Goal: Subscribe to service/newsletter

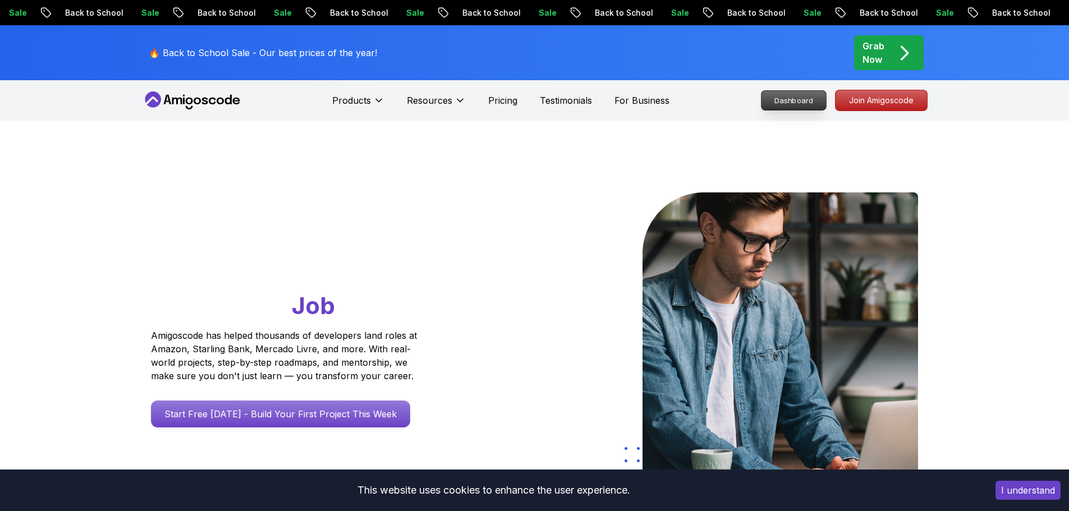
click at [790, 100] on nav "Products Resources Pricing Testimonials For Business Dashboard Join Amigoscode" at bounding box center [534, 100] width 785 height 40
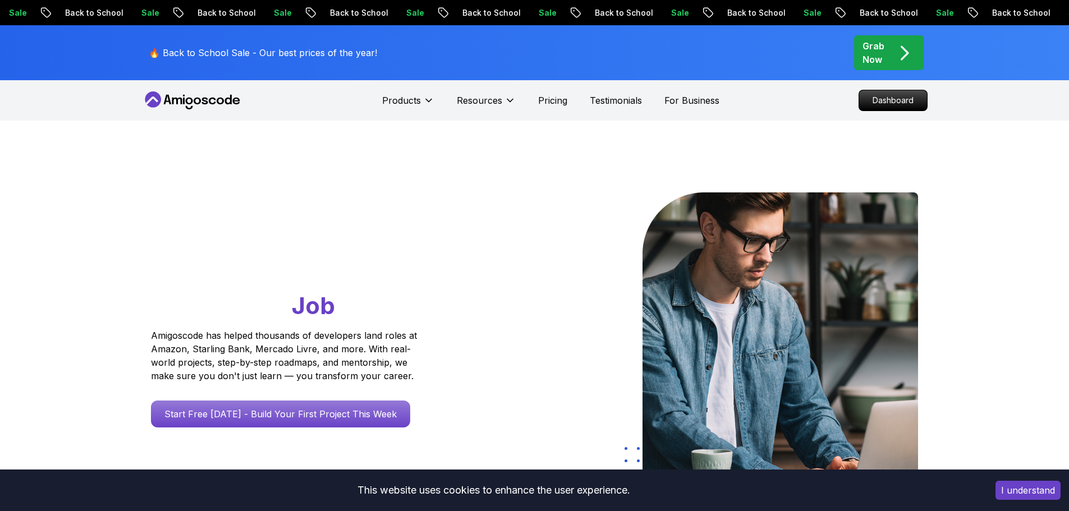
click at [1015, 492] on button "I understand" at bounding box center [1027, 490] width 65 height 19
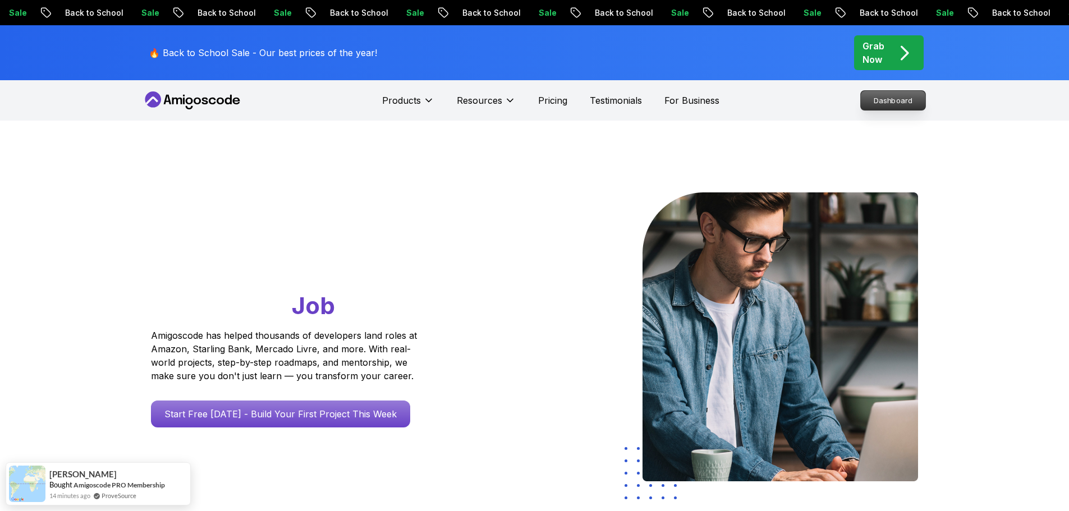
click at [892, 101] on p "Dashboard" at bounding box center [892, 100] width 65 height 19
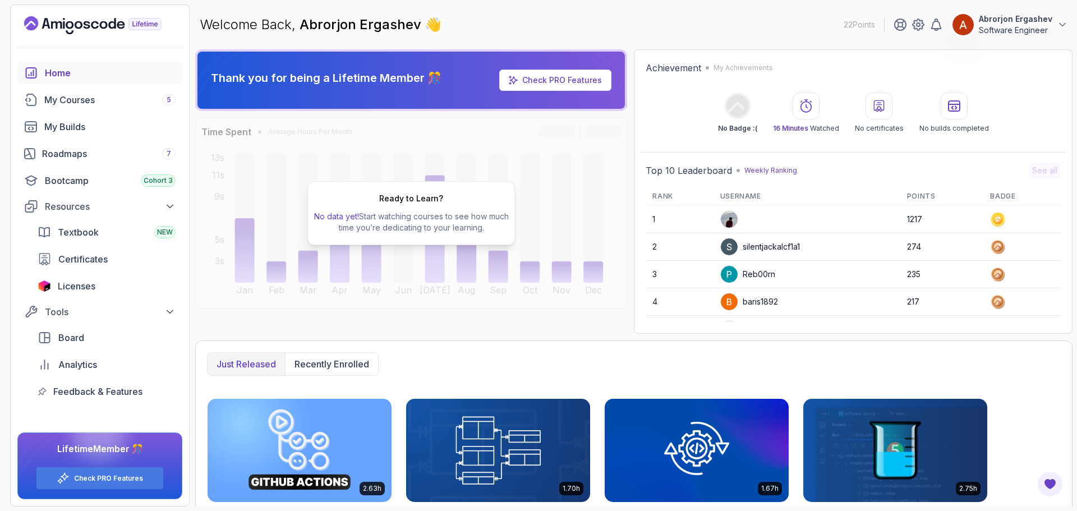
click at [536, 80] on link "Check PRO Features" at bounding box center [562, 80] width 80 height 10
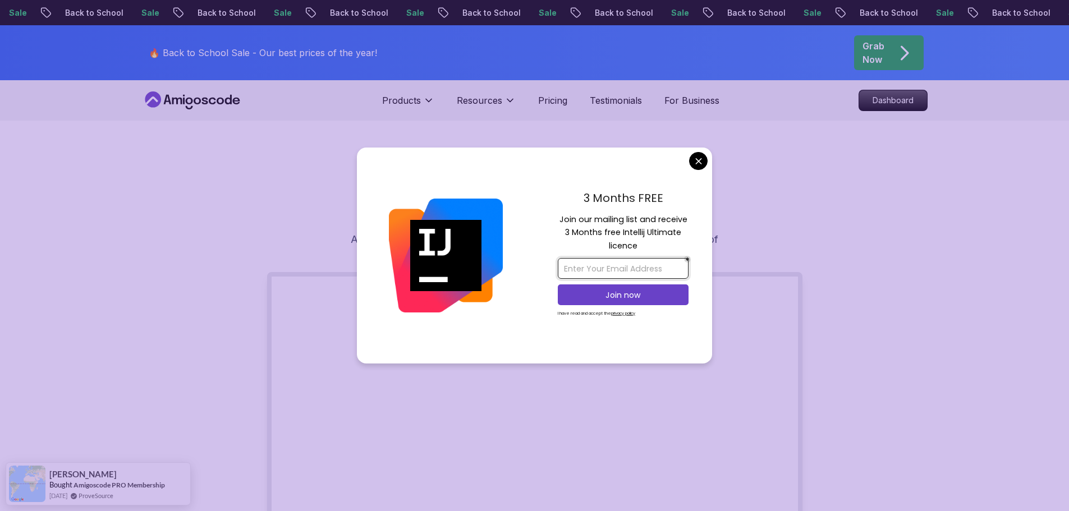
click at [599, 266] on input "email" at bounding box center [623, 268] width 131 height 21
type input "[EMAIL_ADDRESS][DOMAIN_NAME]"
click at [588, 291] on p "Join now" at bounding box center [623, 294] width 106 height 11
